Goal: Information Seeking & Learning: Understand process/instructions

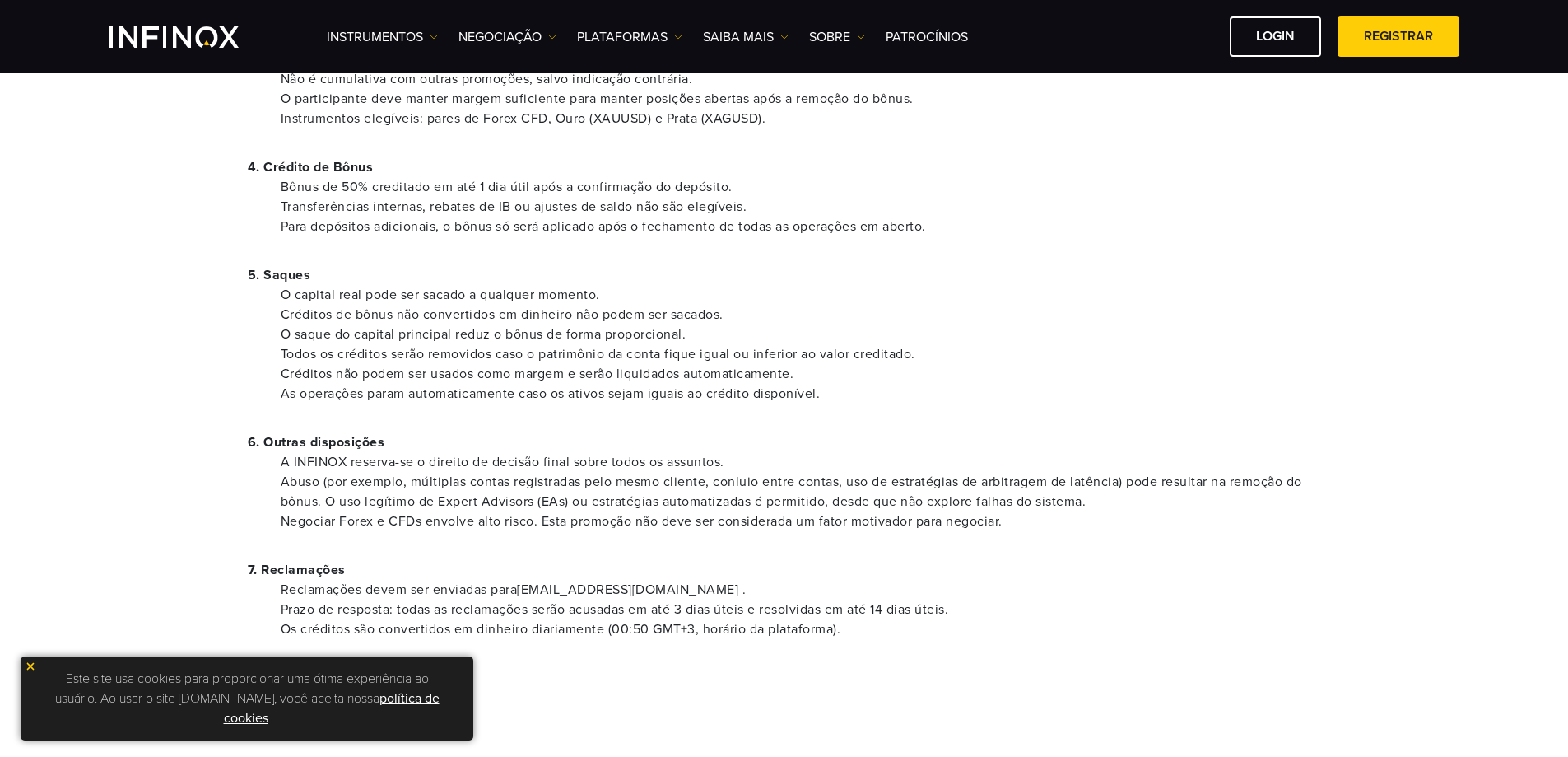
scroll to position [659, 0]
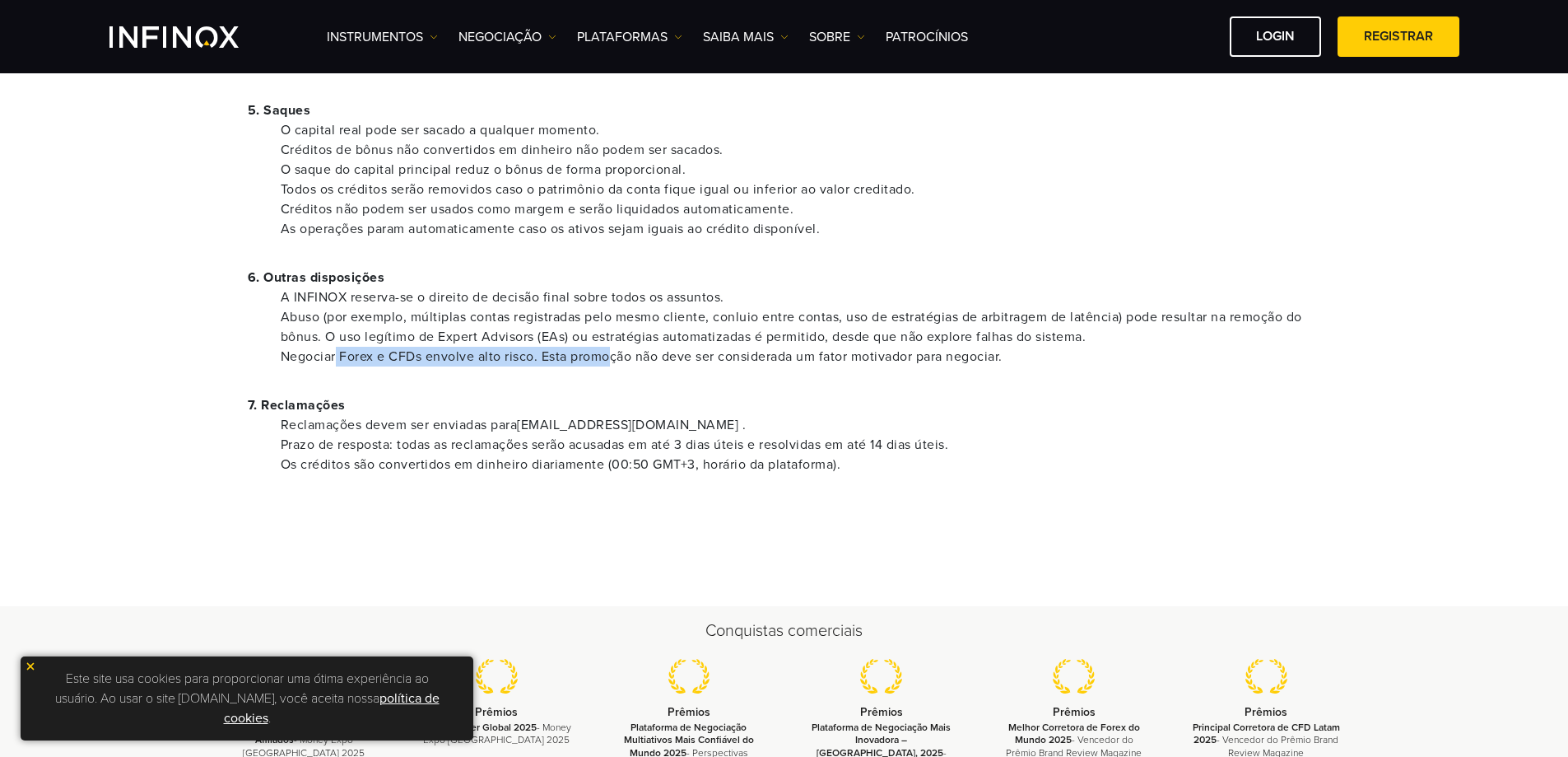
drag, startPoint x: 413, startPoint y: 346, endPoint x: 335, endPoint y: 359, distance: 79.1
click at [335, 359] on li "Negociar Forex e CFDs envolve alto risco. Esta promoção não deve ser considerad…" at bounding box center [801, 356] width 1040 height 20
